Goal: Find specific page/section

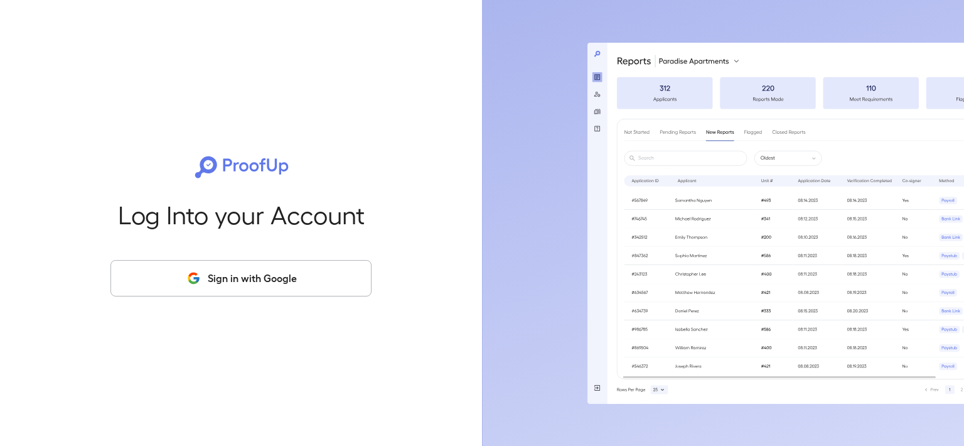
click at [231, 271] on button "Sign in with Google" at bounding box center [240, 278] width 261 height 36
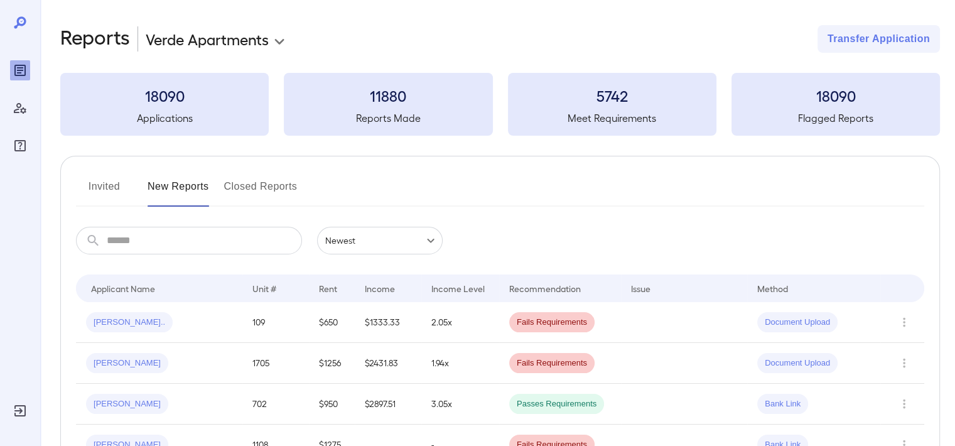
click at [116, 190] on button "Invited" at bounding box center [104, 191] width 56 height 30
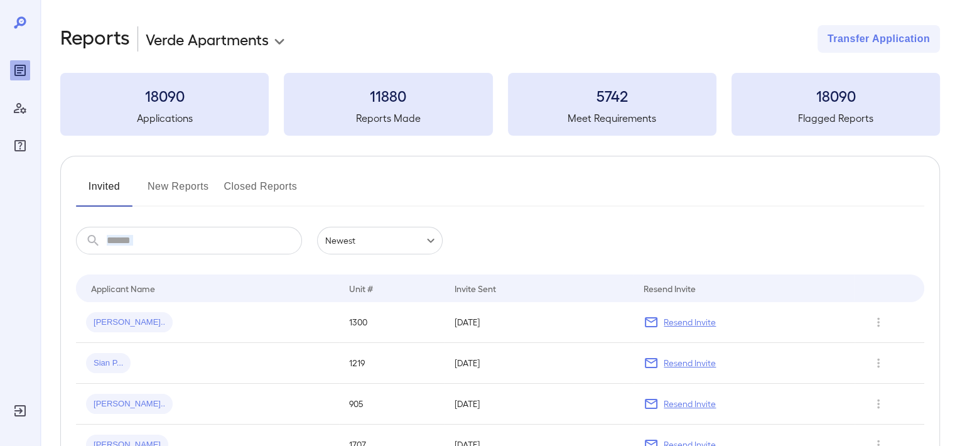
drag, startPoint x: 65, startPoint y: 158, endPoint x: 173, endPoint y: 244, distance: 138.0
